Goal: Information Seeking & Learning: Learn about a topic

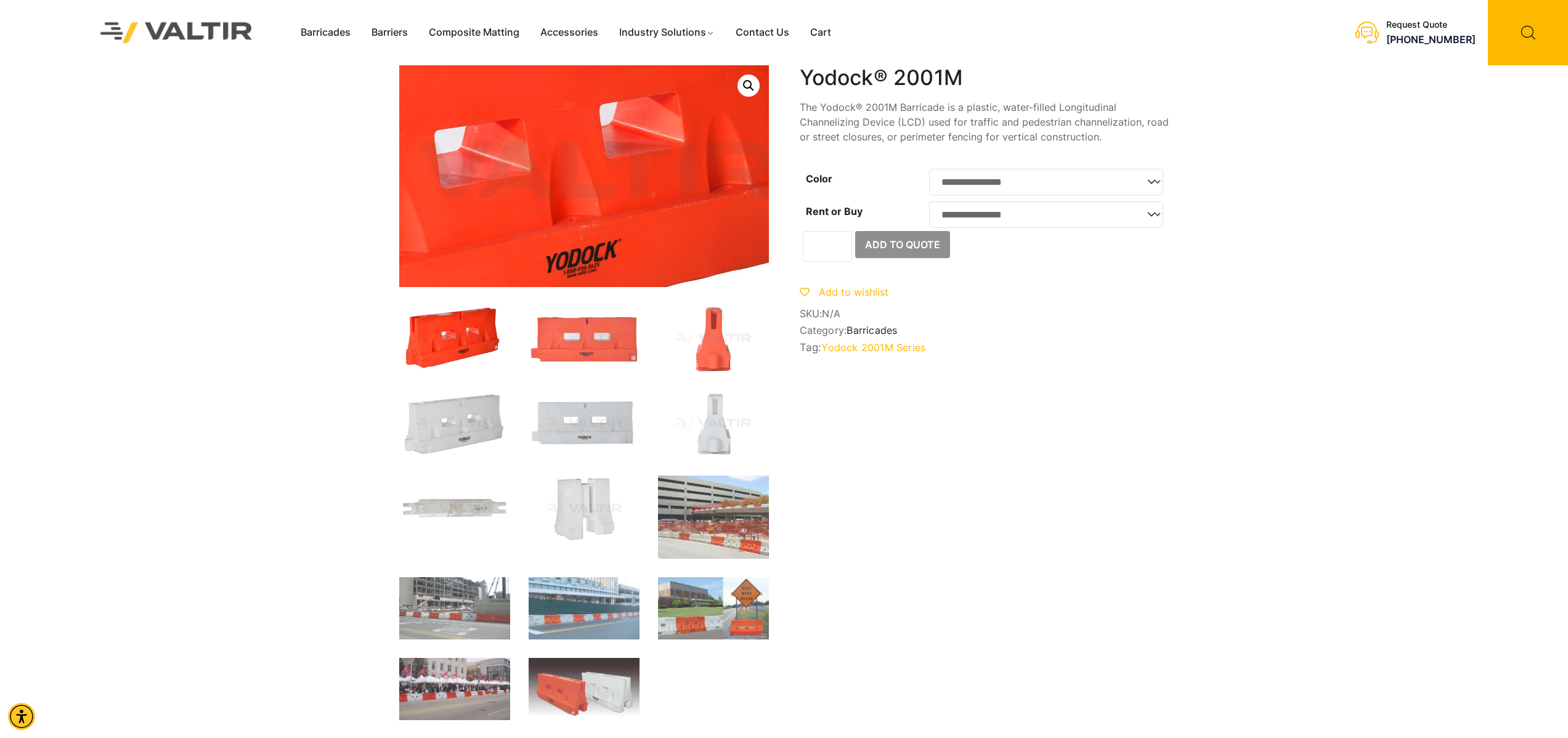
click at [645, 177] on img at bounding box center [523, 176] width 739 height 443
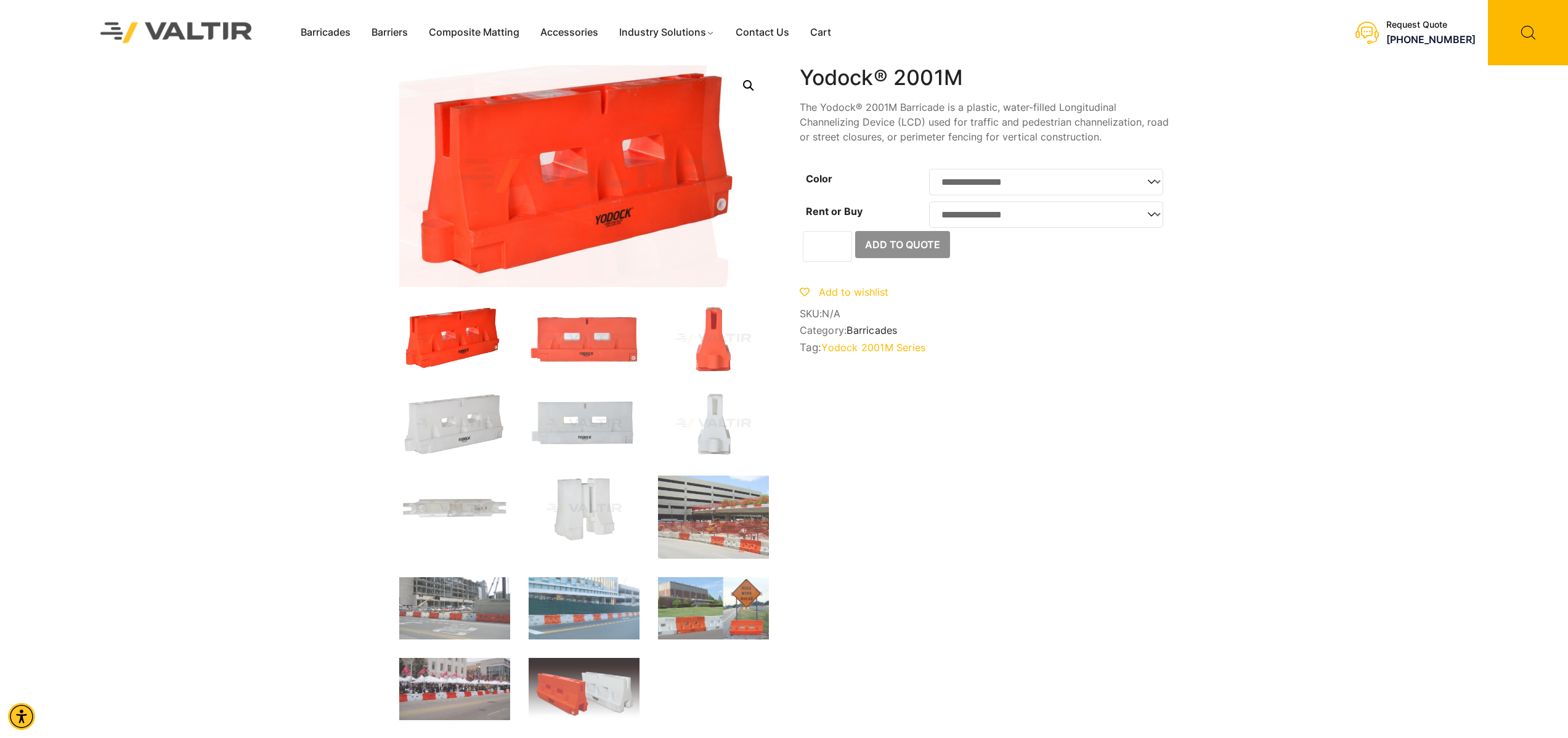
click at [746, 80] on link "🔍" at bounding box center [748, 86] width 22 height 22
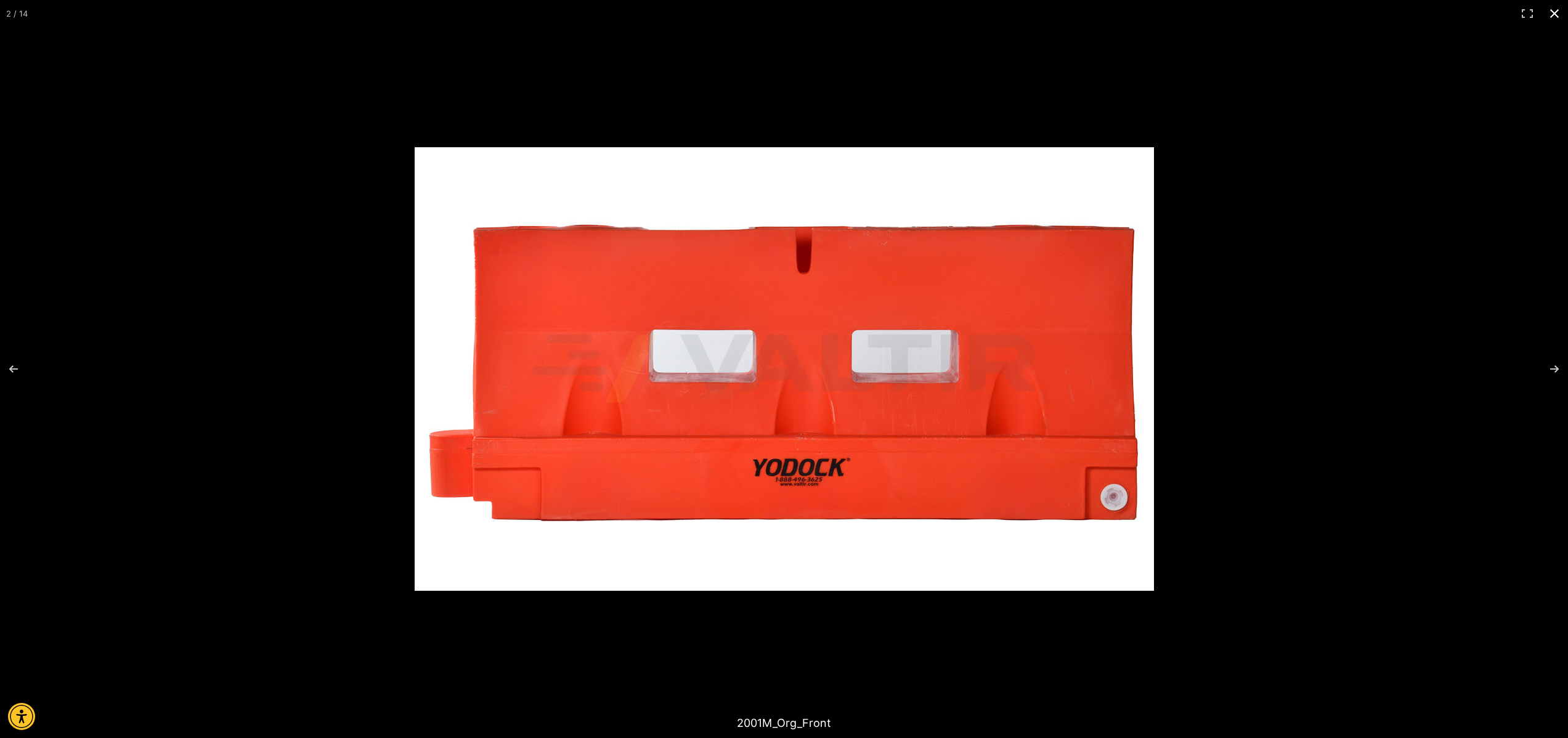
click at [1197, 334] on div at bounding box center [923, 387] width 1018 height 478
